Goal: Information Seeking & Learning: Find specific page/section

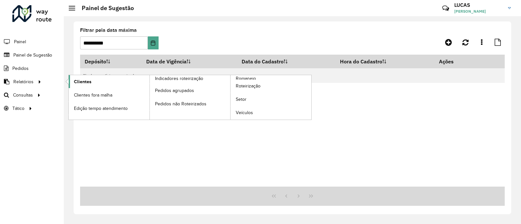
click at [89, 77] on link "Clientes" at bounding box center [109, 81] width 81 height 13
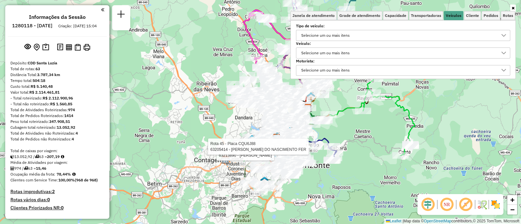
scroll to position [3, 22]
drag, startPoint x: 388, startPoint y: 48, endPoint x: 379, endPoint y: 54, distance: 10.7
click at [387, 48] on div "Selecione um ou mais itens" at bounding box center [398, 53] width 199 height 10
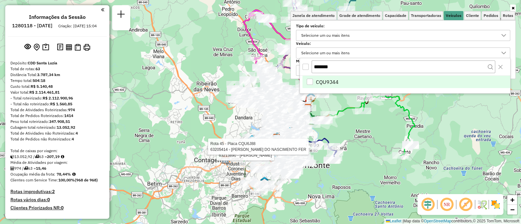
click at [379, 54] on div "Selecione um ou mais itens" at bounding box center [398, 53] width 199 height 10
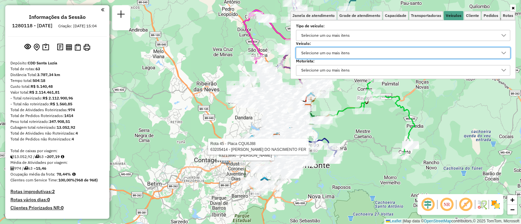
click at [355, 57] on div "Selecione um ou mais itens" at bounding box center [398, 53] width 199 height 10
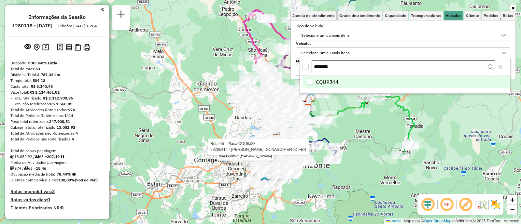
click at [277, 67] on body "Aplicando filtros Pop-up bloqueado! Seu navegador bloqueou automáticamente a ab…" at bounding box center [260, 112] width 521 height 224
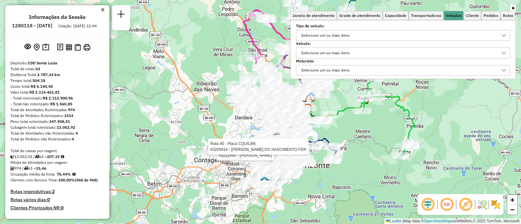
click at [345, 54] on div "Selecione um ou mais itens" at bounding box center [325, 53] width 53 height 10
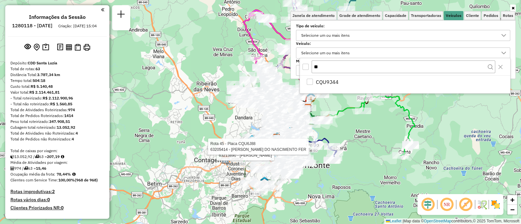
type input "*"
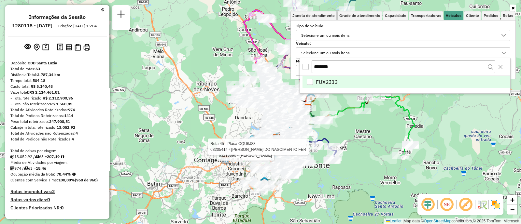
type input "*******"
click at [326, 82] on span "FUX2J33" at bounding box center [327, 82] width 22 height 8
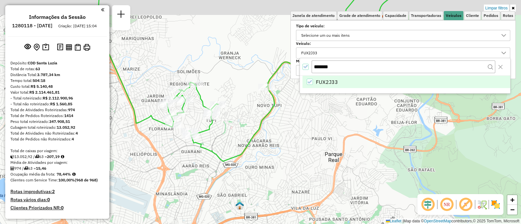
drag, startPoint x: 227, startPoint y: 115, endPoint x: 223, endPoint y: 132, distance: 17.2
click at [223, 132] on div "Limpar filtros Janela de atendimento Grade de atendimento Capacidade Transporta…" at bounding box center [260, 112] width 521 height 224
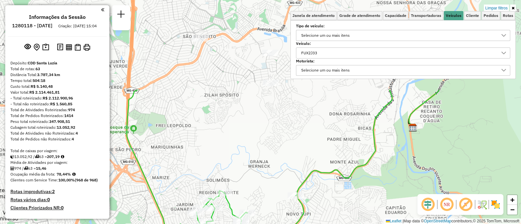
drag, startPoint x: 263, startPoint y: 77, endPoint x: 257, endPoint y: 217, distance: 139.8
click at [257, 217] on div "Limpar filtros Janela de atendimento Grade de atendimento Capacidade Transporta…" at bounding box center [260, 112] width 521 height 224
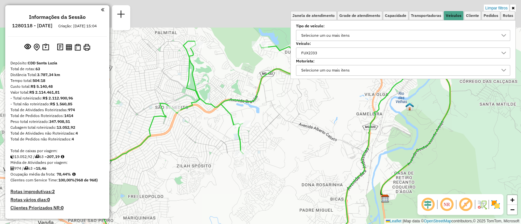
drag, startPoint x: 250, startPoint y: 172, endPoint x: 226, endPoint y: 214, distance: 47.5
click at [226, 214] on div "Limpar filtros Janela de atendimento Grade de atendimento Capacidade Transporta…" at bounding box center [260, 112] width 521 height 224
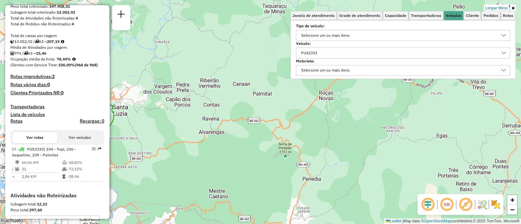
scroll to position [196, 0]
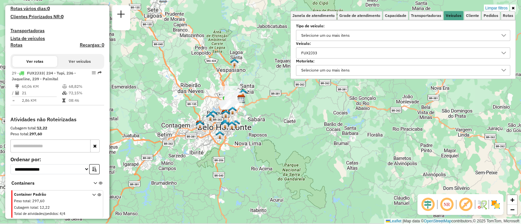
drag, startPoint x: 249, startPoint y: 150, endPoint x: 280, endPoint y: 104, distance: 55.1
click at [280, 104] on div "Limpar filtros Janela de atendimento Grade de atendimento Capacidade Transporta…" at bounding box center [260, 112] width 521 height 224
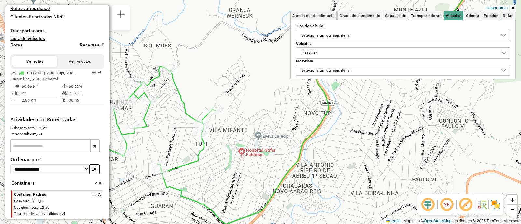
drag, startPoint x: 177, startPoint y: 131, endPoint x: 250, endPoint y: 139, distance: 73.0
click at [250, 139] on div "Limpar filtros Janela de atendimento Grade de atendimento Capacidade Transporta…" at bounding box center [260, 112] width 521 height 224
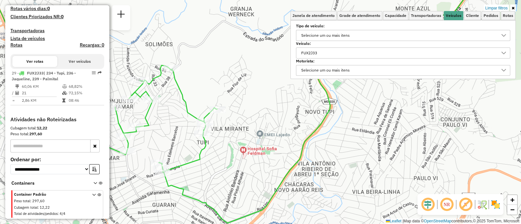
drag, startPoint x: 238, startPoint y: 139, endPoint x: 254, endPoint y: 132, distance: 17.2
click at [254, 132] on div "Limpar filtros Janela de atendimento Grade de atendimento Capacidade Transporta…" at bounding box center [260, 112] width 521 height 224
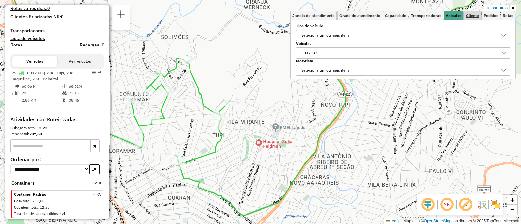
click at [472, 11] on link "Cliente" at bounding box center [472, 15] width 17 height 9
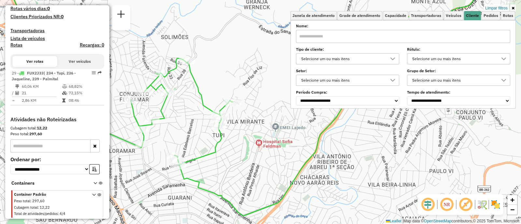
click at [348, 59] on div "Selecione um ou mais itens" at bounding box center [343, 59] width 88 height 10
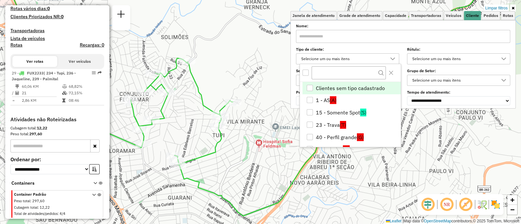
scroll to position [112, 0]
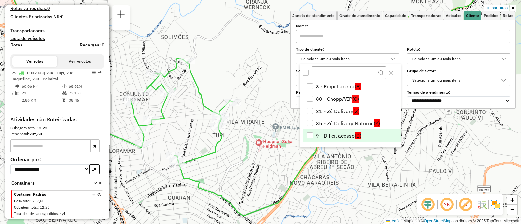
click at [342, 131] on li "9 - Difícil acesso (D)" at bounding box center [352, 136] width 98 height 12
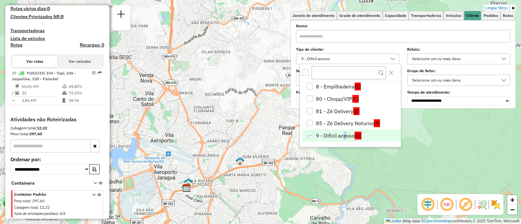
drag, startPoint x: 238, startPoint y: 100, endPoint x: 226, endPoint y: 114, distance: 18.3
click at [226, 114] on div "Limpar filtros Janela de atendimento Grade de atendimento Capacidade Transporta…" at bounding box center [260, 112] width 521 height 224
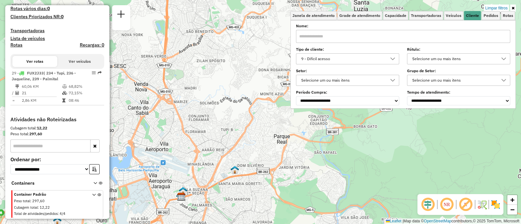
click at [326, 82] on div "Selecione um ou mais itens" at bounding box center [343, 80] width 88 height 10
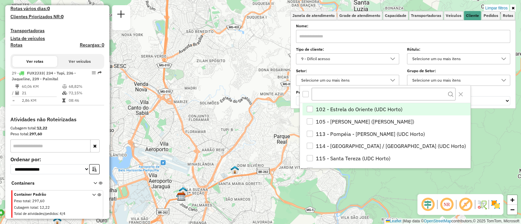
scroll to position [3, 22]
click at [332, 54] on div "9 - Difícil acesso" at bounding box center [343, 59] width 88 height 10
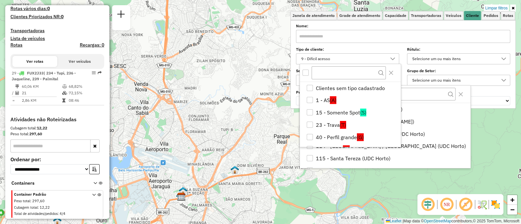
scroll to position [107, 0]
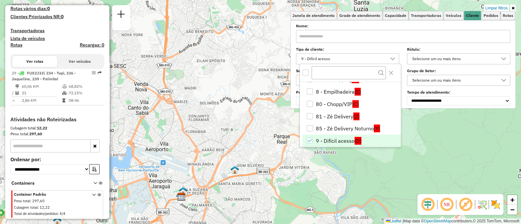
click at [311, 149] on div "Limpar filtros Janela de atendimento Grade de atendimento Capacidade Transporta…" at bounding box center [260, 112] width 521 height 224
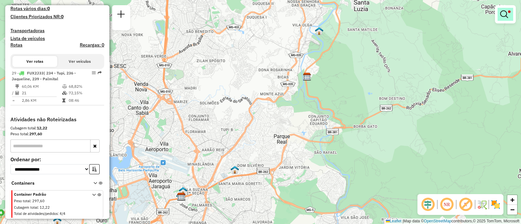
click at [511, 17] on link at bounding box center [506, 14] width 16 height 13
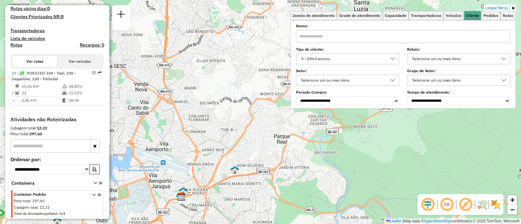
click at [341, 59] on div "9 - Difícil acesso" at bounding box center [343, 59] width 88 height 10
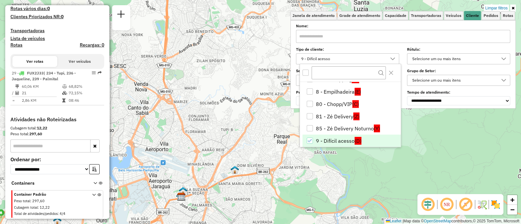
scroll to position [112, 0]
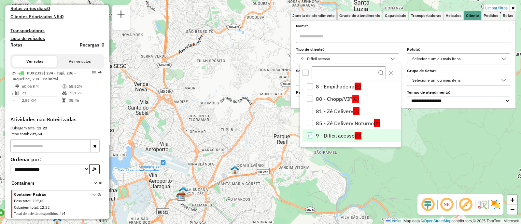
click at [309, 133] on div "9 - Difícil acesso" at bounding box center [310, 136] width 6 height 6
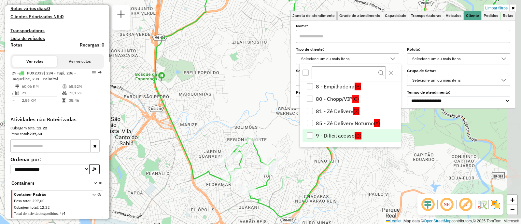
drag, startPoint x: 272, startPoint y: 94, endPoint x: 225, endPoint y: 116, distance: 52.2
click at [221, 116] on div "Limpar filtros Janela de atendimento Grade de atendimento Capacidade Transporta…" at bounding box center [260, 112] width 521 height 224
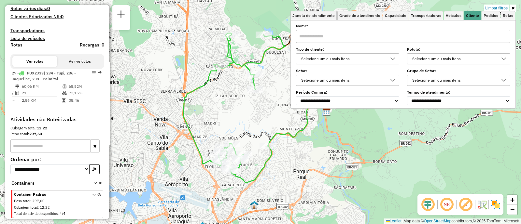
drag, startPoint x: 261, startPoint y: 93, endPoint x: 243, endPoint y: 113, distance: 26.5
click at [243, 113] on div "Limpar filtros Janela de atendimento Grade de atendimento Capacidade Transporta…" at bounding box center [260, 112] width 521 height 224
click at [314, 83] on div "Selecione um ou mais itens" at bounding box center [343, 80] width 88 height 10
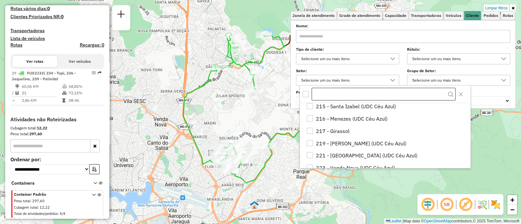
scroll to position [285, 0]
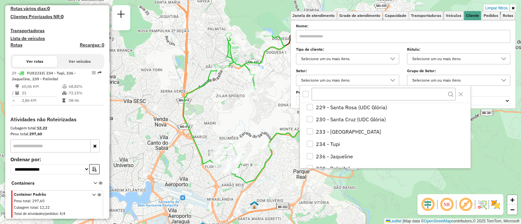
click at [365, 64] on div "Selecione um ou mais itens" at bounding box center [343, 59] width 88 height 10
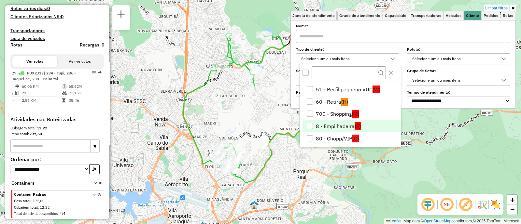
scroll to position [71, 0]
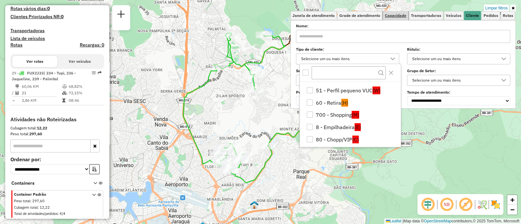
click at [394, 20] on link "Capacidade" at bounding box center [395, 15] width 25 height 9
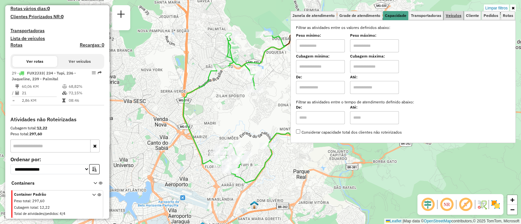
click at [449, 15] on span "Veículos" at bounding box center [454, 16] width 16 height 4
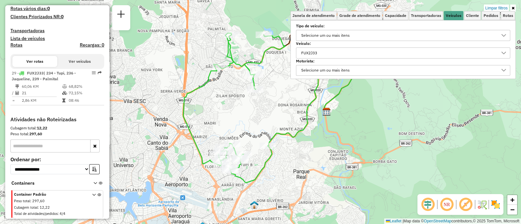
click at [345, 57] on div "FUX2J33" at bounding box center [398, 53] width 199 height 10
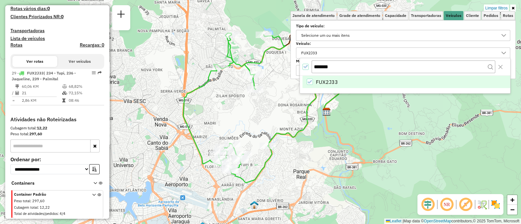
click at [308, 84] on div "FUX2J33" at bounding box center [310, 82] width 6 height 6
click at [470, 14] on span "Cliente" at bounding box center [472, 16] width 13 height 4
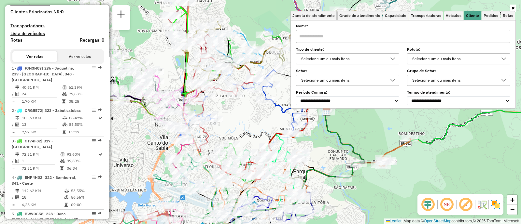
click at [346, 77] on div "Selecione um ou mais itens" at bounding box center [343, 80] width 88 height 10
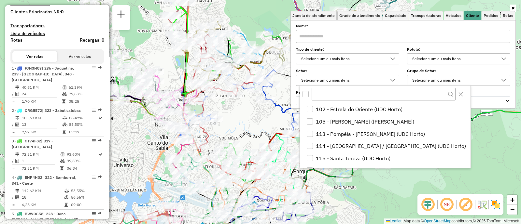
click at [340, 59] on div "Selecione um ou mais itens" at bounding box center [343, 59] width 88 height 10
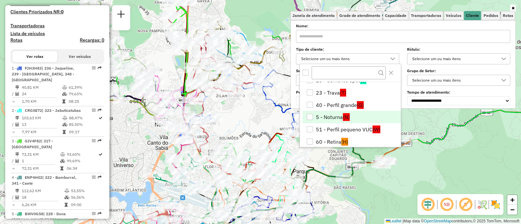
scroll to position [31, 0]
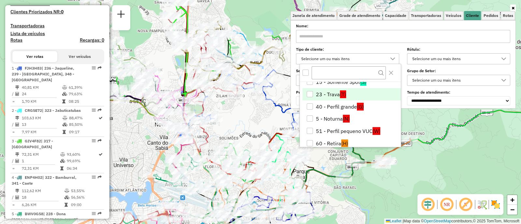
click at [329, 92] on li "23 - Trava (T)" at bounding box center [352, 94] width 98 height 12
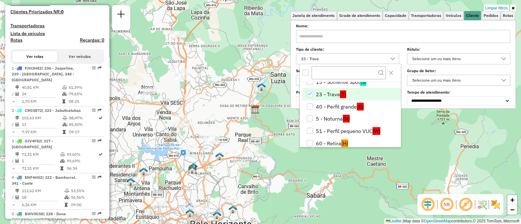
drag, startPoint x: 269, startPoint y: 117, endPoint x: 230, endPoint y: 117, distance: 38.4
click at [230, 117] on div "Limpar filtros Janela de atendimento Grade de atendimento Capacidade Transporta…" at bounding box center [260, 112] width 521 height 224
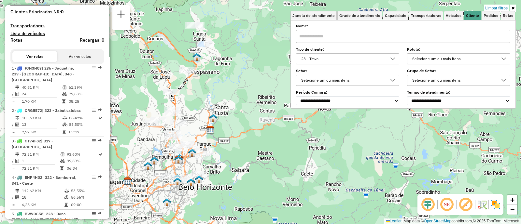
drag, startPoint x: 237, startPoint y: 116, endPoint x: 244, endPoint y: 139, distance: 24.0
click at [244, 139] on div "Limpar filtros Janela de atendimento Grade de atendimento Capacidade Transporta…" at bounding box center [260, 112] width 521 height 224
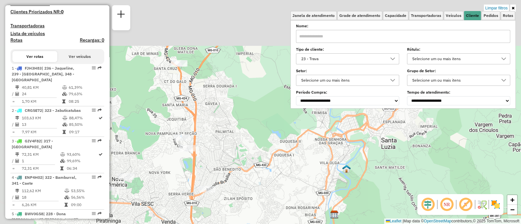
drag, startPoint x: 169, startPoint y: 104, endPoint x: 294, endPoint y: 161, distance: 137.6
click at [294, 161] on div "Limpar filtros Janela de atendimento Grade de atendimento Capacidade Transporta…" at bounding box center [260, 112] width 521 height 224
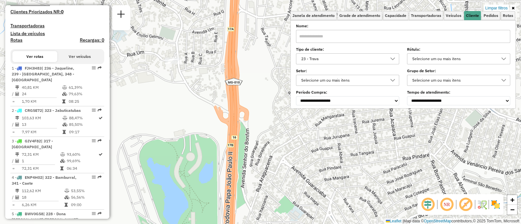
drag, startPoint x: 181, startPoint y: 164, endPoint x: 227, endPoint y: 243, distance: 91.5
click at [227, 224] on html "Aplicando filtros Pop-up bloqueado! Seu navegador bloqueou automáticamente a ab…" at bounding box center [260, 112] width 521 height 224
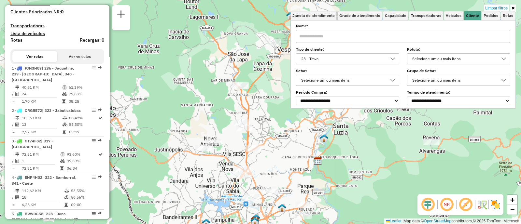
click at [336, 62] on div "23 - Trava" at bounding box center [343, 59] width 88 height 10
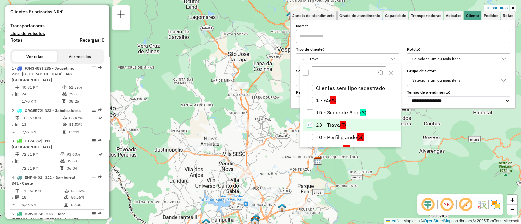
click at [311, 124] on icon "23 - Trava" at bounding box center [310, 124] width 5 height 5
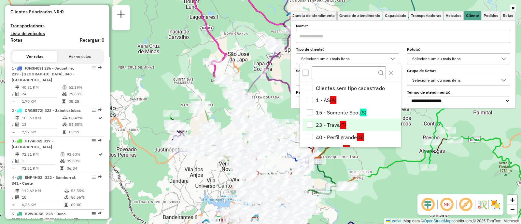
scroll to position [112, 0]
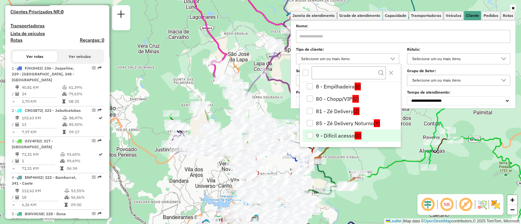
click at [324, 135] on li "9 - Difícil acesso (D)" at bounding box center [352, 136] width 98 height 12
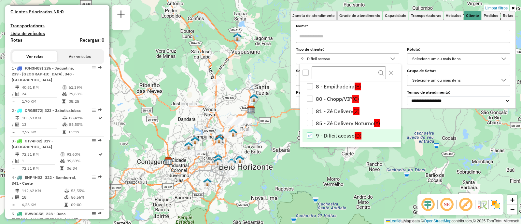
drag, startPoint x: 345, startPoint y: 178, endPoint x: 264, endPoint y: 120, distance: 98.9
click at [264, 120] on div "Limpar filtros Janela de atendimento Grade de atendimento Capacidade Transporta…" at bounding box center [260, 112] width 521 height 224
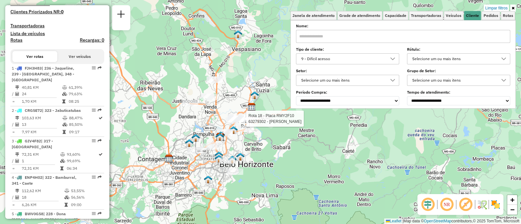
click at [252, 56] on div "Rota 18 - Placa RMY2F10 63279302 - RAFAL ALVES COSTA Limpar filtros Janela de a…" at bounding box center [260, 112] width 521 height 224
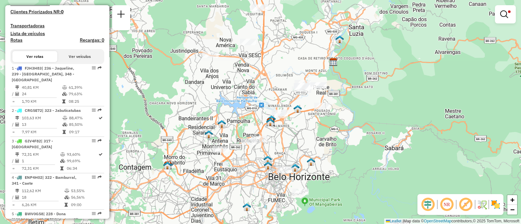
drag, startPoint x: 254, startPoint y: 110, endPoint x: 480, endPoint y: 58, distance: 232.4
click at [479, 61] on div "Limpar filtros Janela de atendimento Grade de atendimento Capacidade Transporta…" at bounding box center [260, 112] width 521 height 224
click at [506, 17] on em at bounding box center [504, 14] width 8 height 8
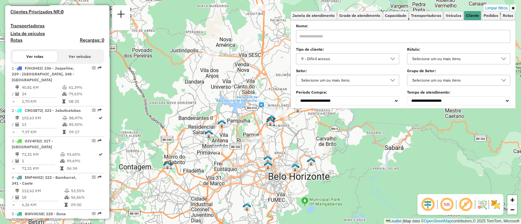
click at [365, 59] on div "9 - Difícil acesso" at bounding box center [343, 59] width 88 height 10
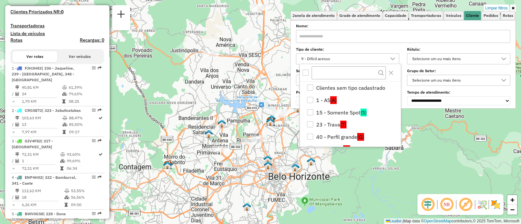
scroll to position [107, 0]
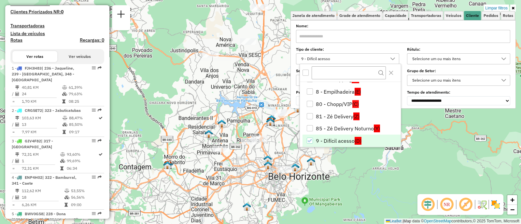
click at [312, 139] on div "9 - Difícil acesso" at bounding box center [310, 141] width 6 height 6
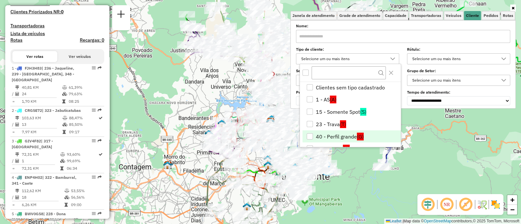
scroll to position [0, 0]
click at [450, 14] on span "Veículos" at bounding box center [454, 16] width 16 height 4
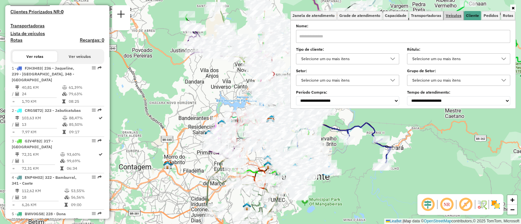
click at [449, 14] on span "Veículos" at bounding box center [454, 16] width 16 height 4
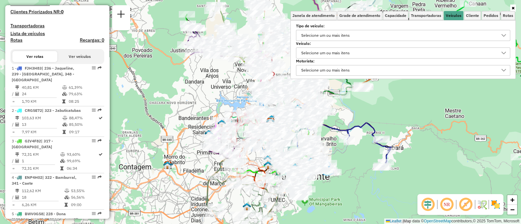
click at [338, 53] on div "Selecione um ou mais itens" at bounding box center [325, 53] width 53 height 10
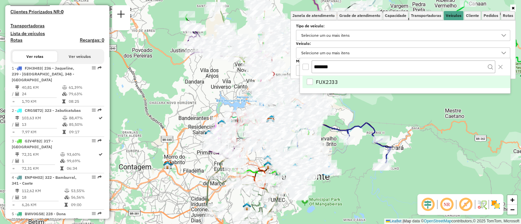
drag, startPoint x: 337, startPoint y: 67, endPoint x: 309, endPoint y: 67, distance: 28.0
click at [310, 67] on div "*******" at bounding box center [405, 67] width 210 height 18
type input "*******"
click at [318, 82] on span "QQQ7J12" at bounding box center [327, 82] width 23 height 8
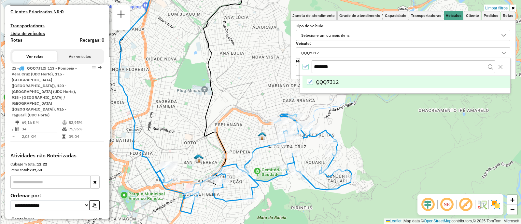
drag, startPoint x: 337, startPoint y: 147, endPoint x: 352, endPoint y: 113, distance: 36.9
click at [352, 113] on div "Limpar filtros Janela de atendimento Grade de atendimento Capacidade Transporta…" at bounding box center [260, 112] width 521 height 224
